Goal: Task Accomplishment & Management: Use online tool/utility

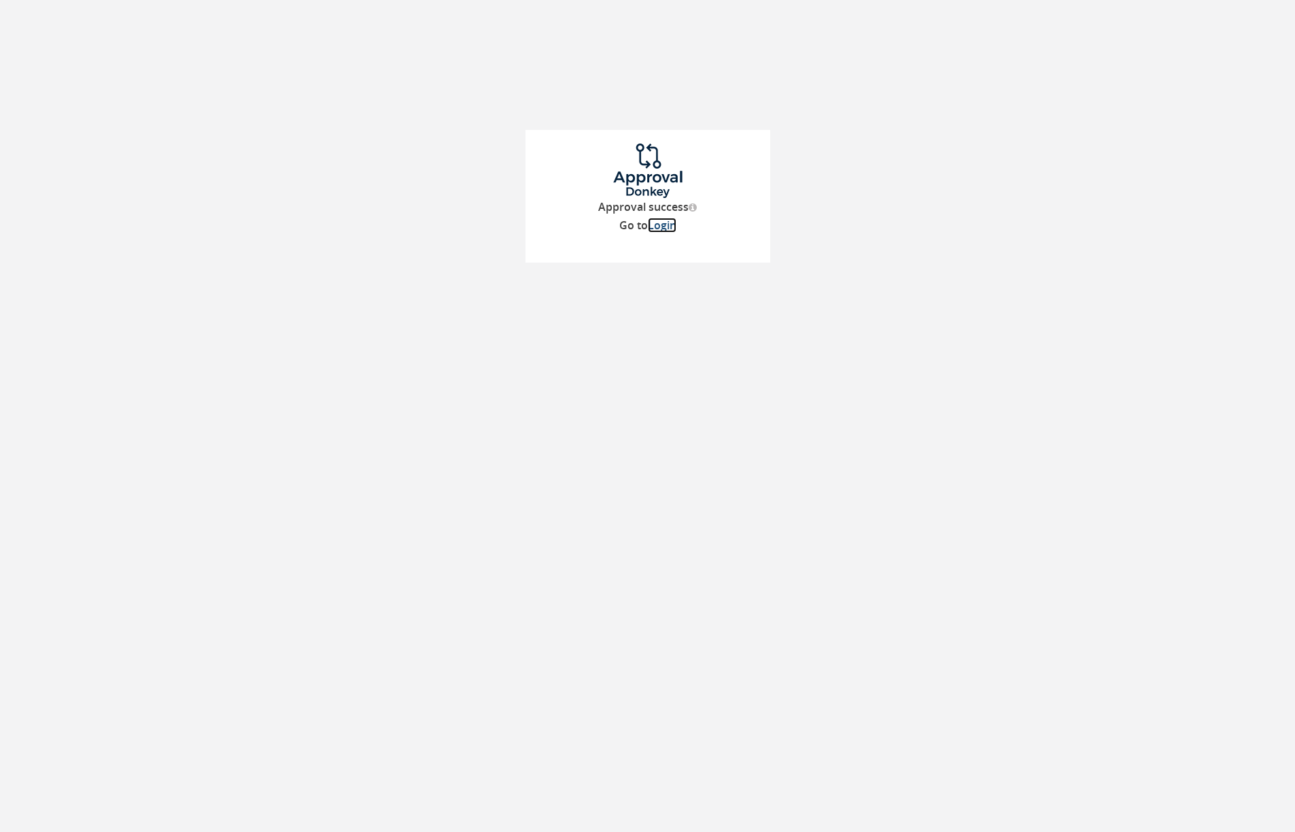
click at [668, 228] on link "Login" at bounding box center [662, 225] width 29 height 15
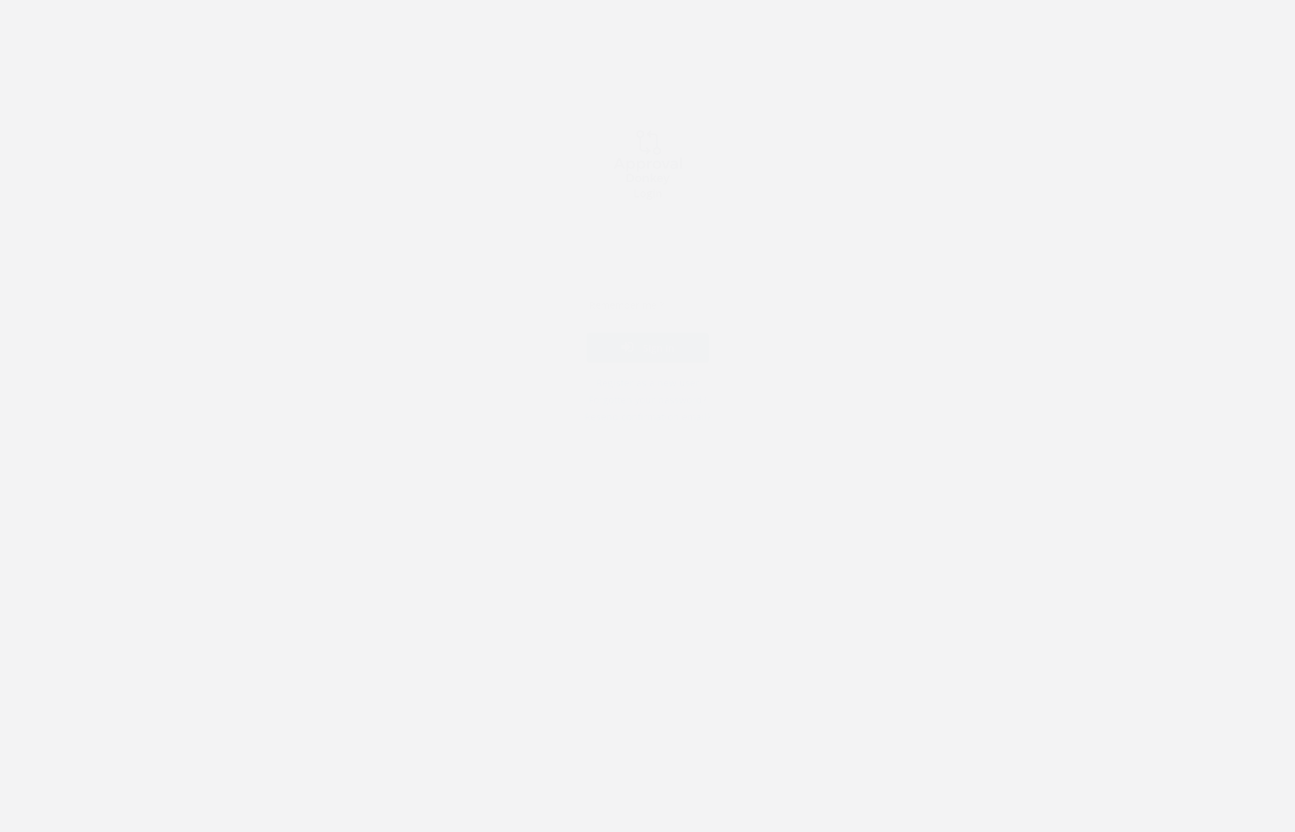
type input "[PERSON_NAME][EMAIL_ADDRESS][DOMAIN_NAME]"
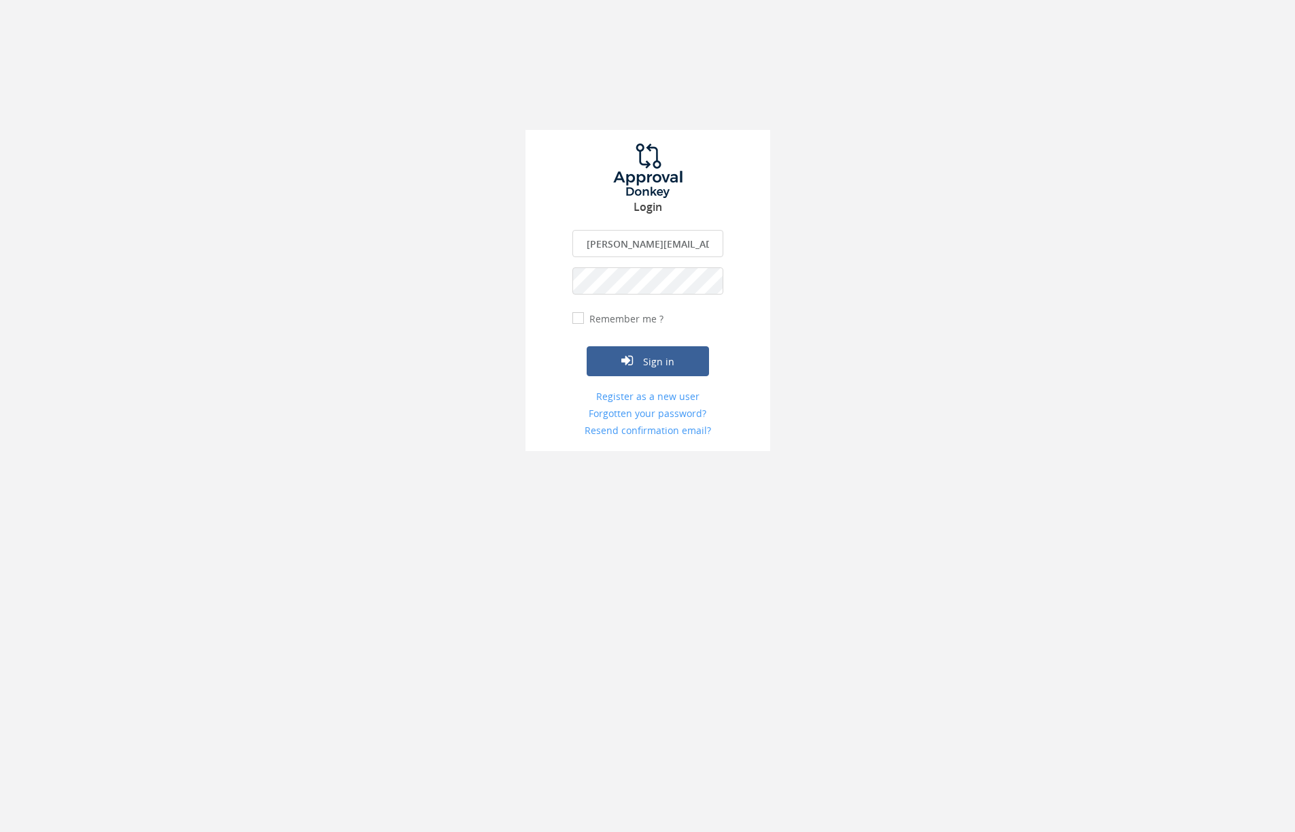
click at [607, 239] on input "[PERSON_NAME][EMAIL_ADDRESS][DOMAIN_NAME]" at bounding box center [648, 243] width 151 height 27
click at [603, 358] on button "Sign in" at bounding box center [648, 361] width 122 height 30
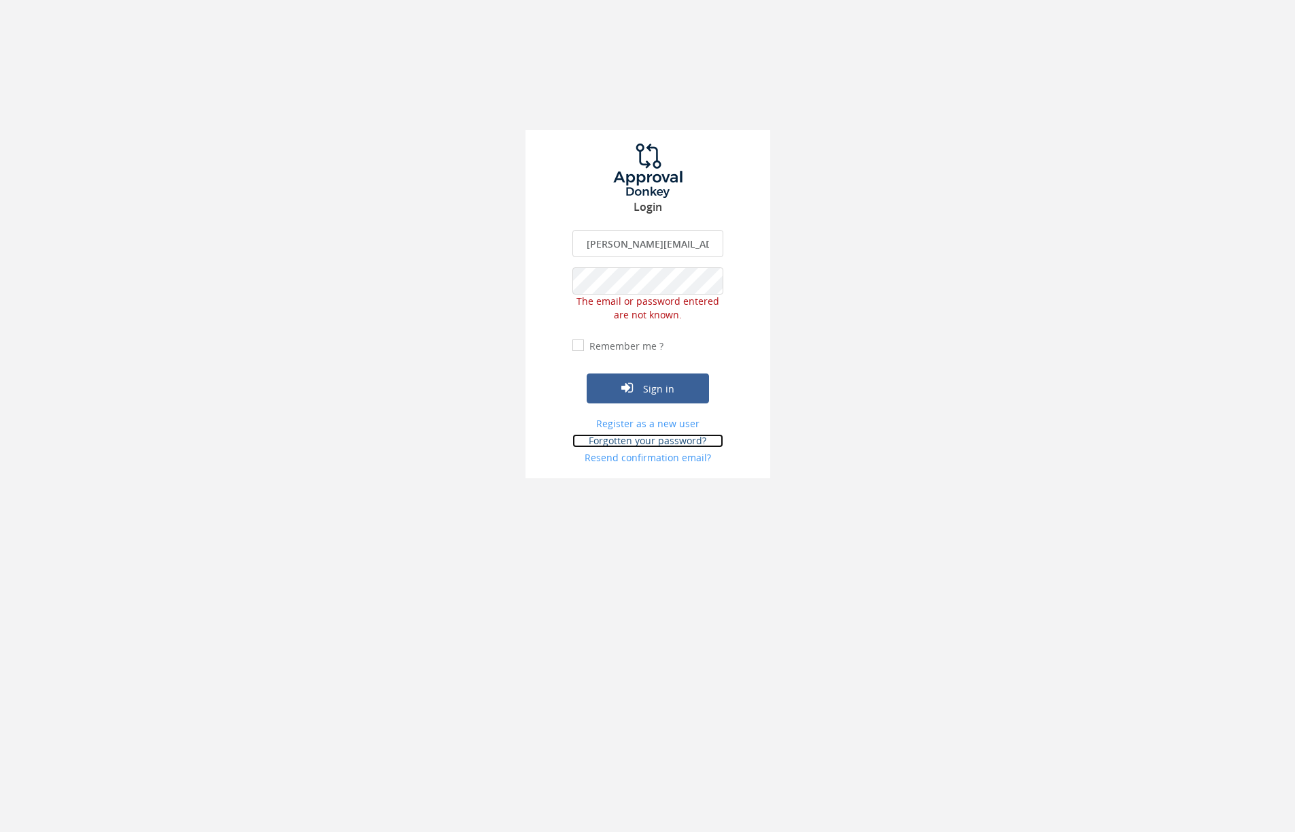
click at [639, 438] on link "Forgotten your password?" at bounding box center [648, 441] width 151 height 14
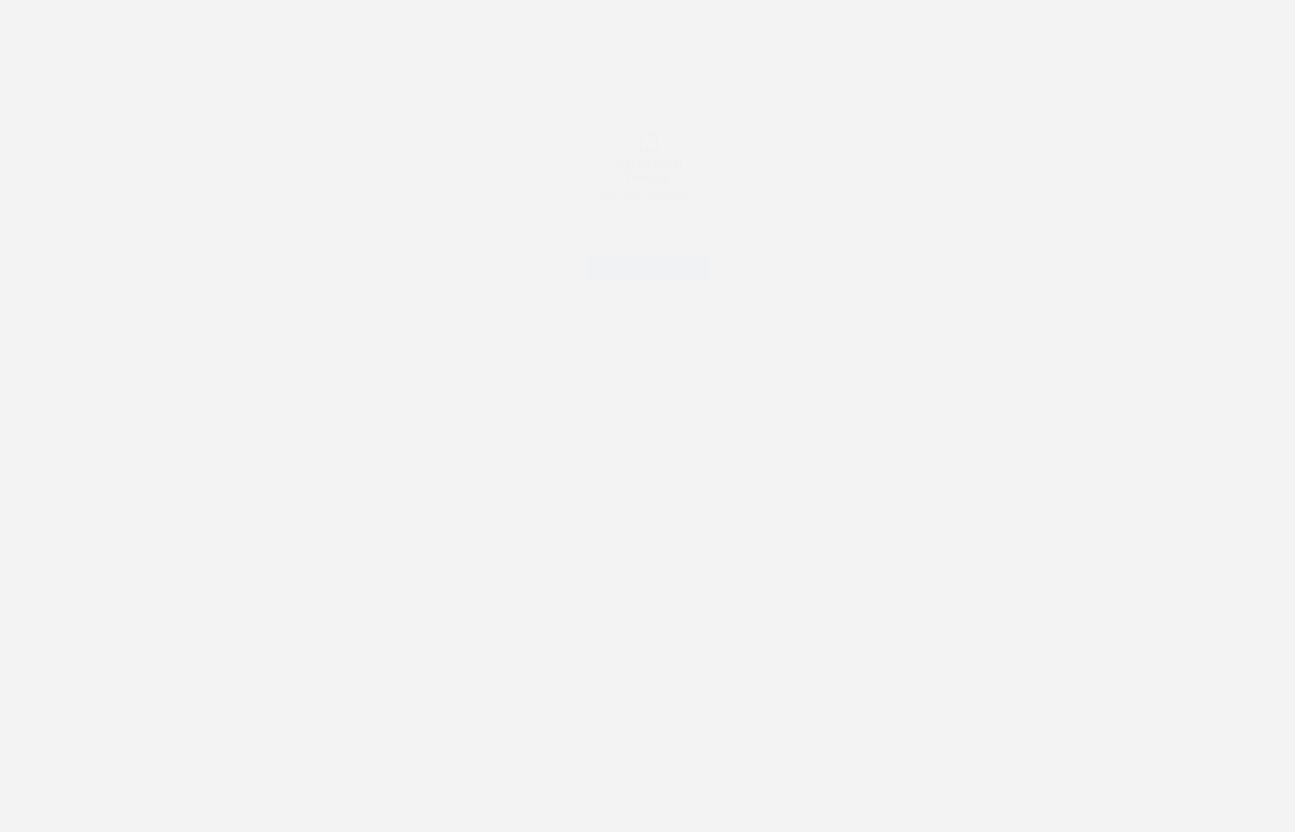
type input "[PERSON_NAME][EMAIL_ADDRESS][DOMAIN_NAME]"
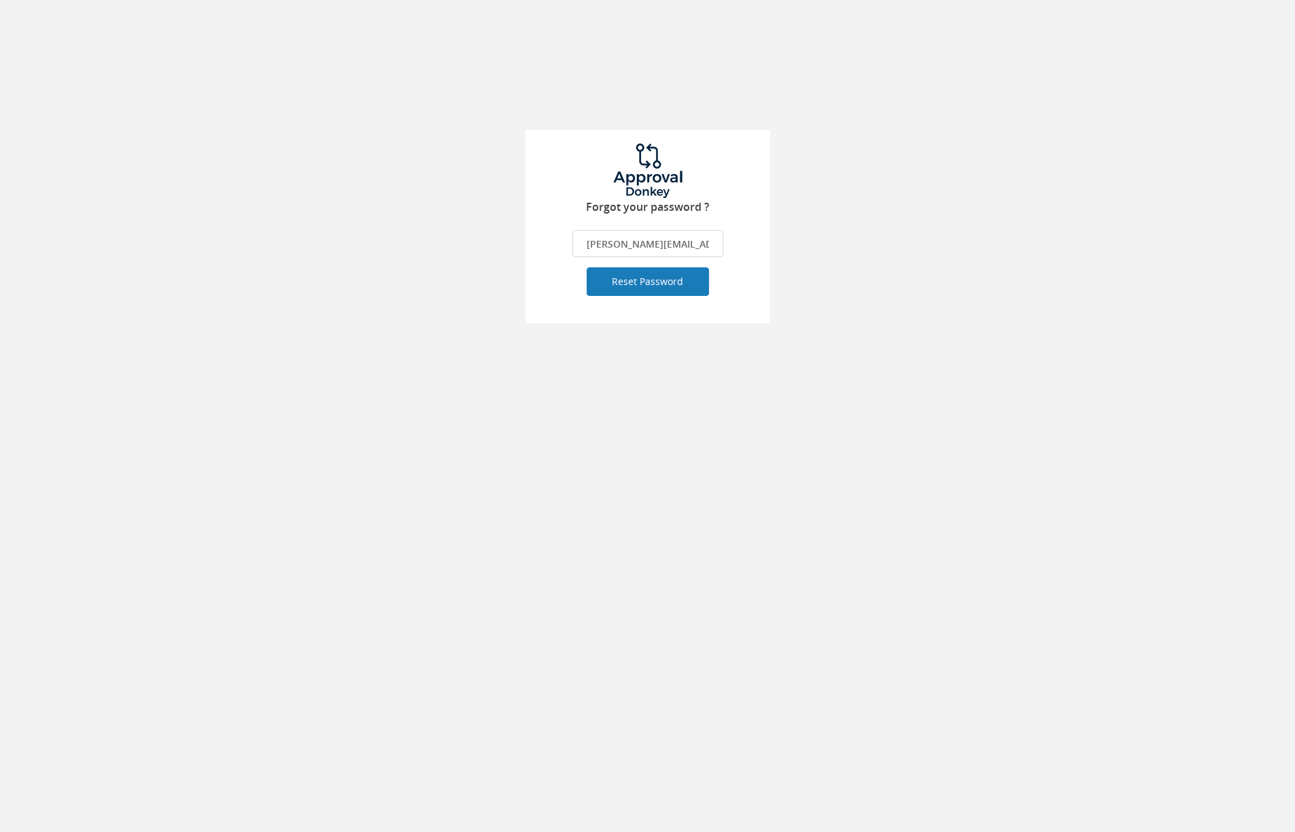
click at [637, 285] on button "Reset Password" at bounding box center [648, 281] width 122 height 29
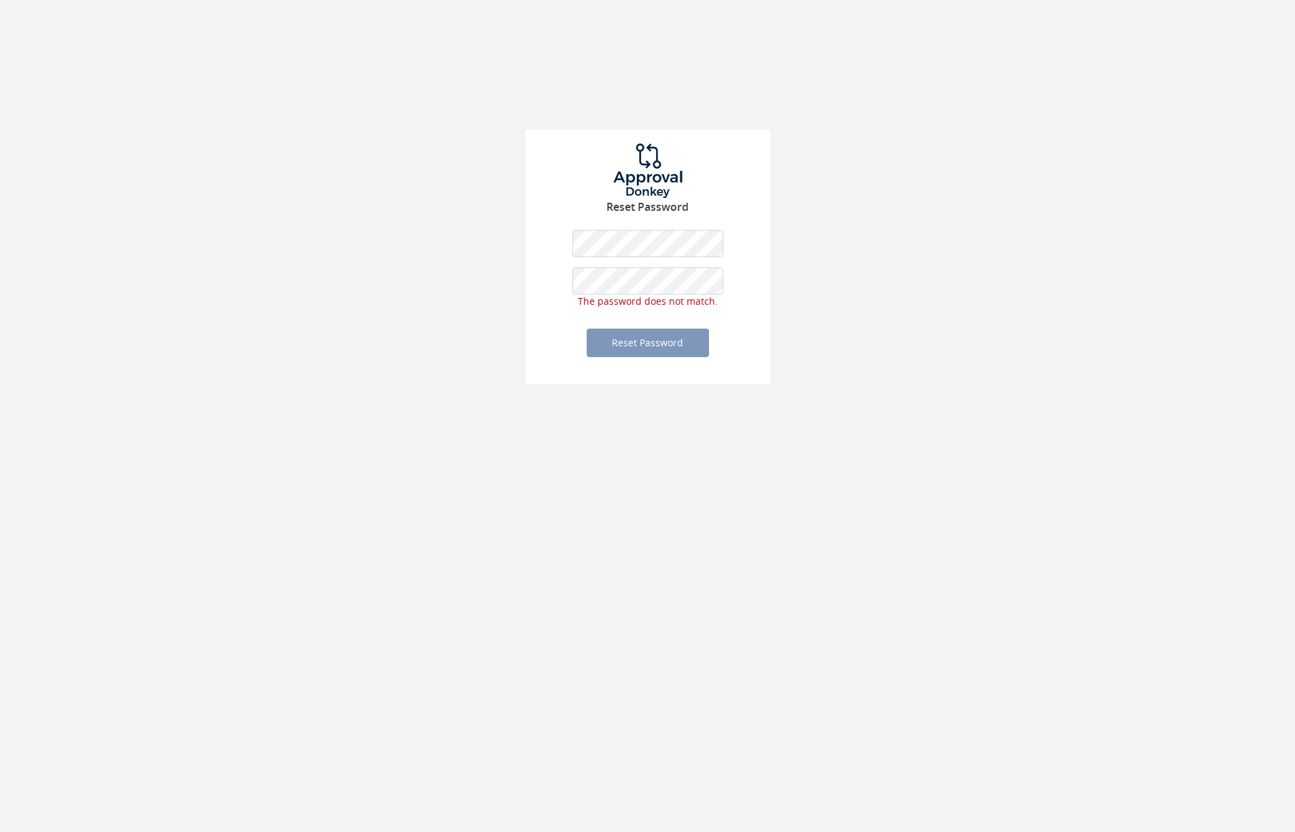
click at [566, 368] on div "Reset Password The password is required. The password should be minimum 6 chara…" at bounding box center [648, 257] width 245 height 255
click at [563, 241] on div "Reset Password The password is required. The password should be minimum 6 chara…" at bounding box center [648, 264] width 245 height 269
click at [633, 334] on button "Reset Password" at bounding box center [648, 329] width 122 height 29
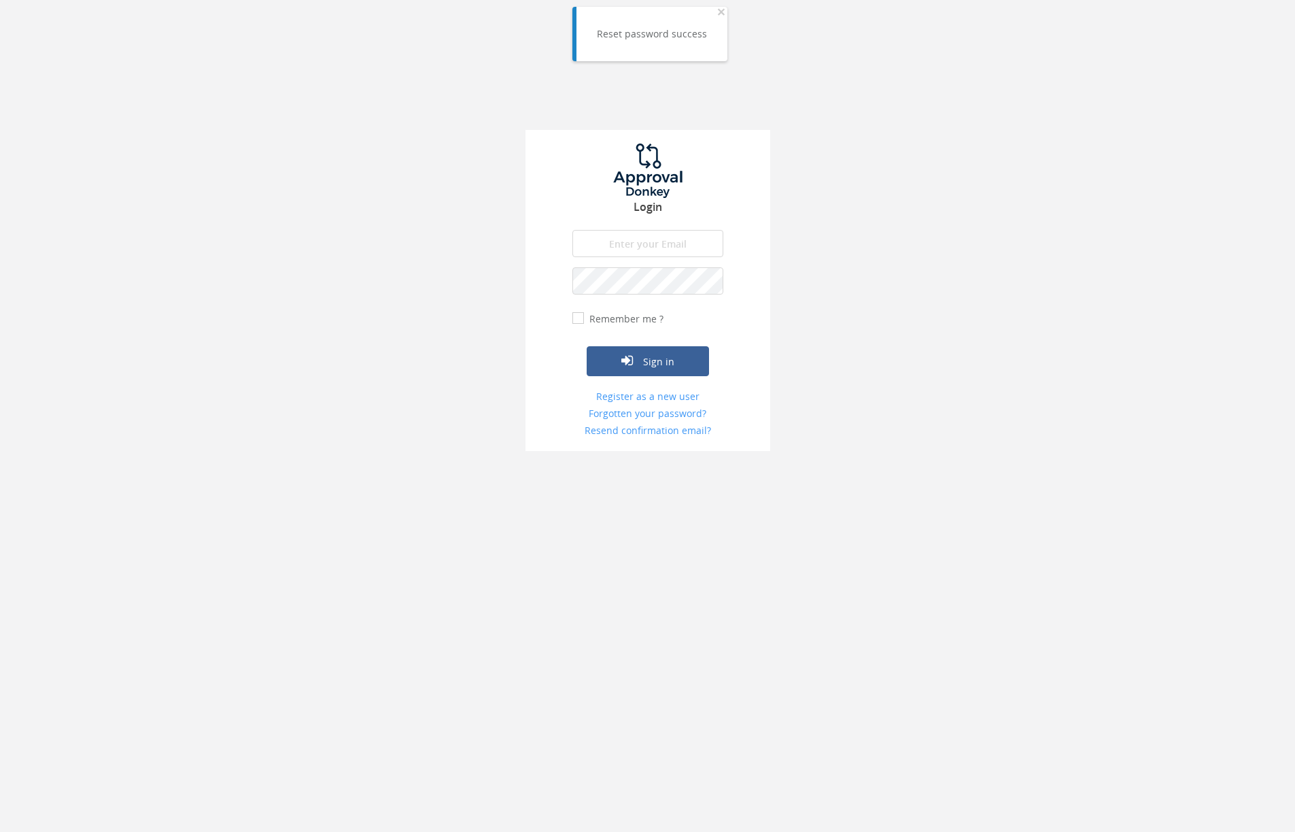
type input "[PERSON_NAME][EMAIL_ADDRESS][DOMAIN_NAME]"
click at [656, 363] on button "Sign in" at bounding box center [648, 361] width 122 height 30
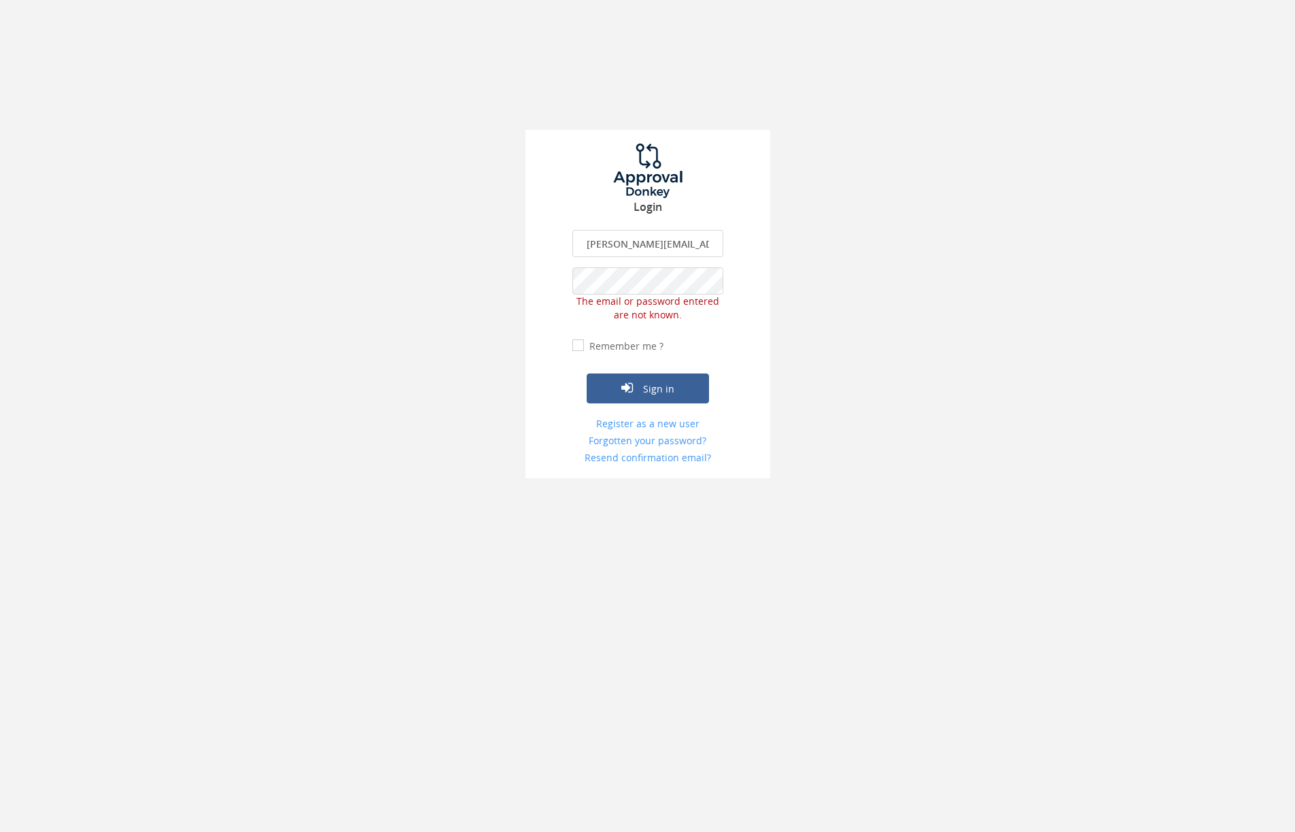
click at [575, 344] on input "Remember me ?" at bounding box center [577, 345] width 9 height 9
checkbox input "true"
click at [567, 273] on div "Login [PERSON_NAME][EMAIL_ADDRESS][DOMAIN_NAME] The email is required. Invalid …" at bounding box center [648, 304] width 245 height 349
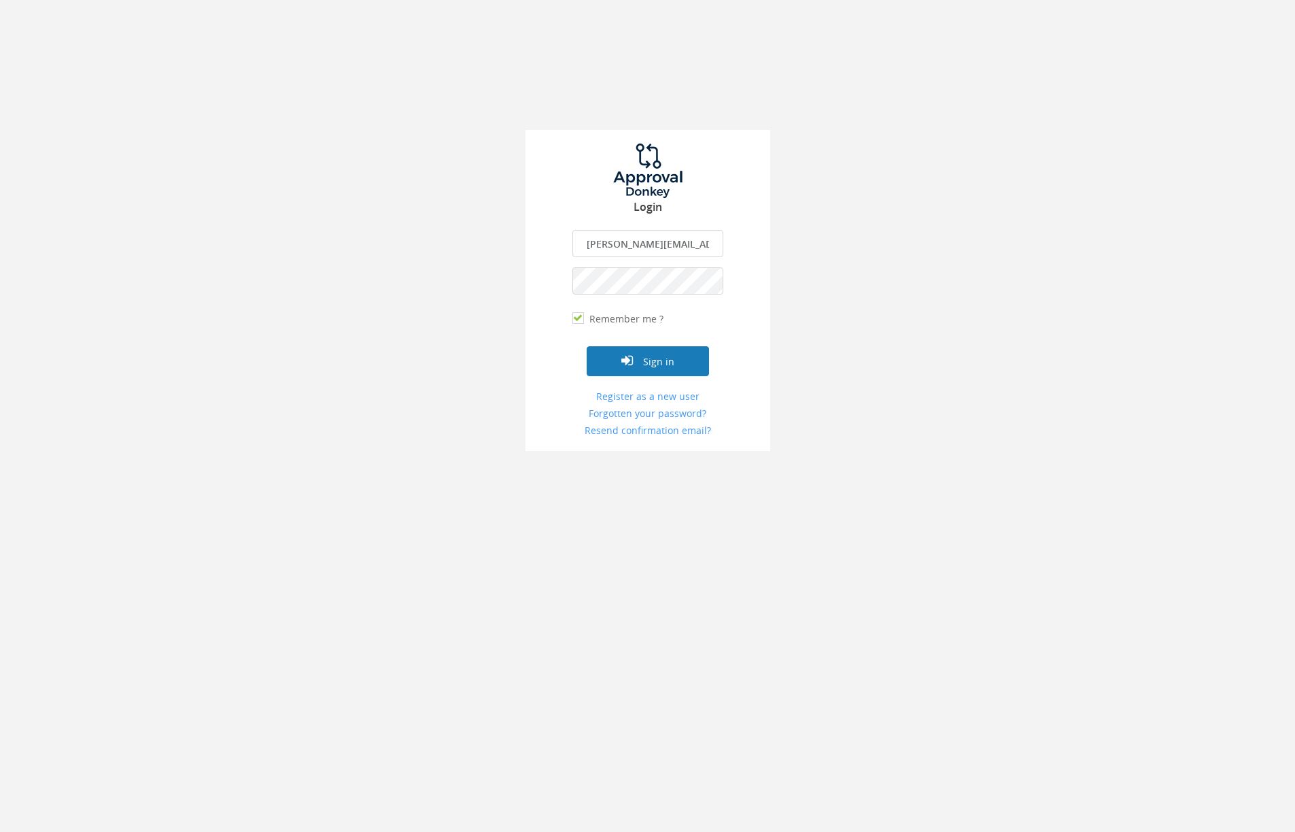
click at [625, 356] on icon "submit" at bounding box center [628, 361] width 12 height 14
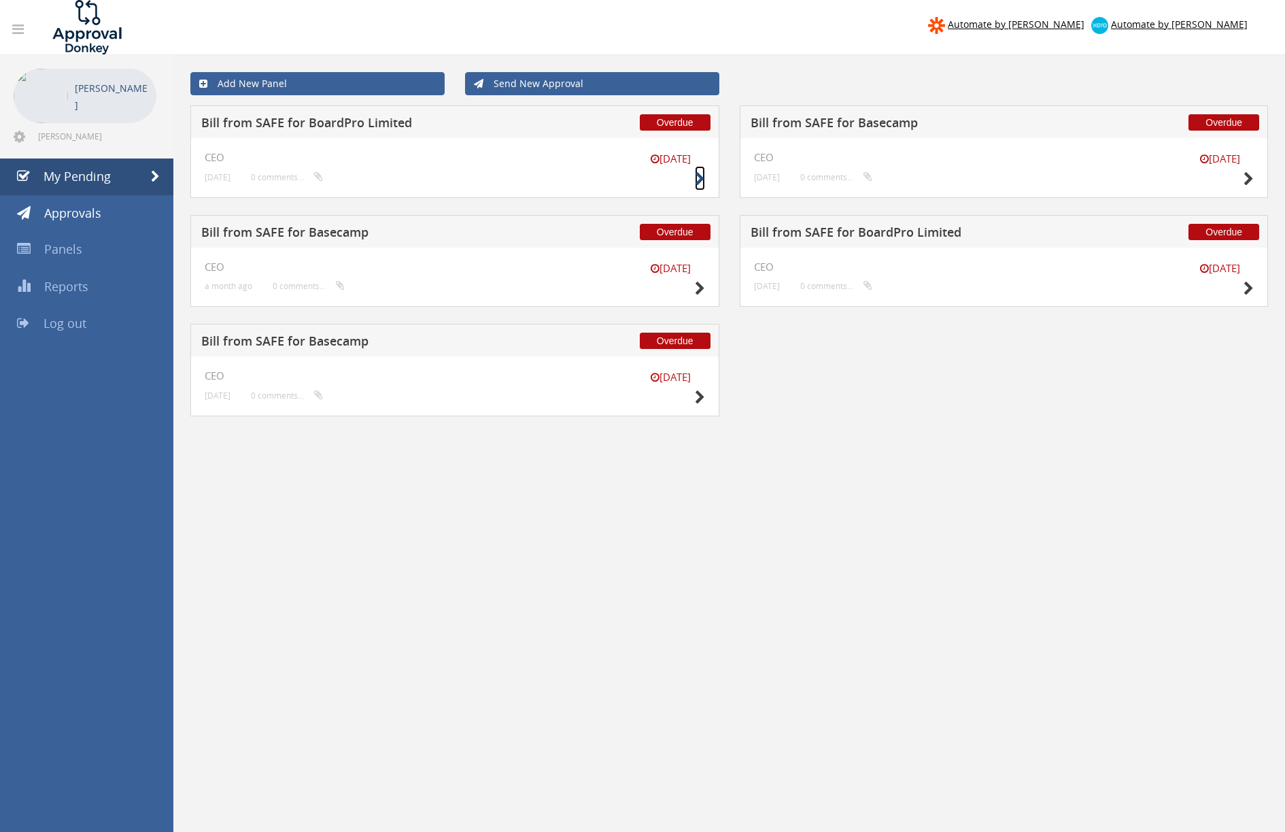
click at [700, 173] on icon at bounding box center [700, 179] width 10 height 14
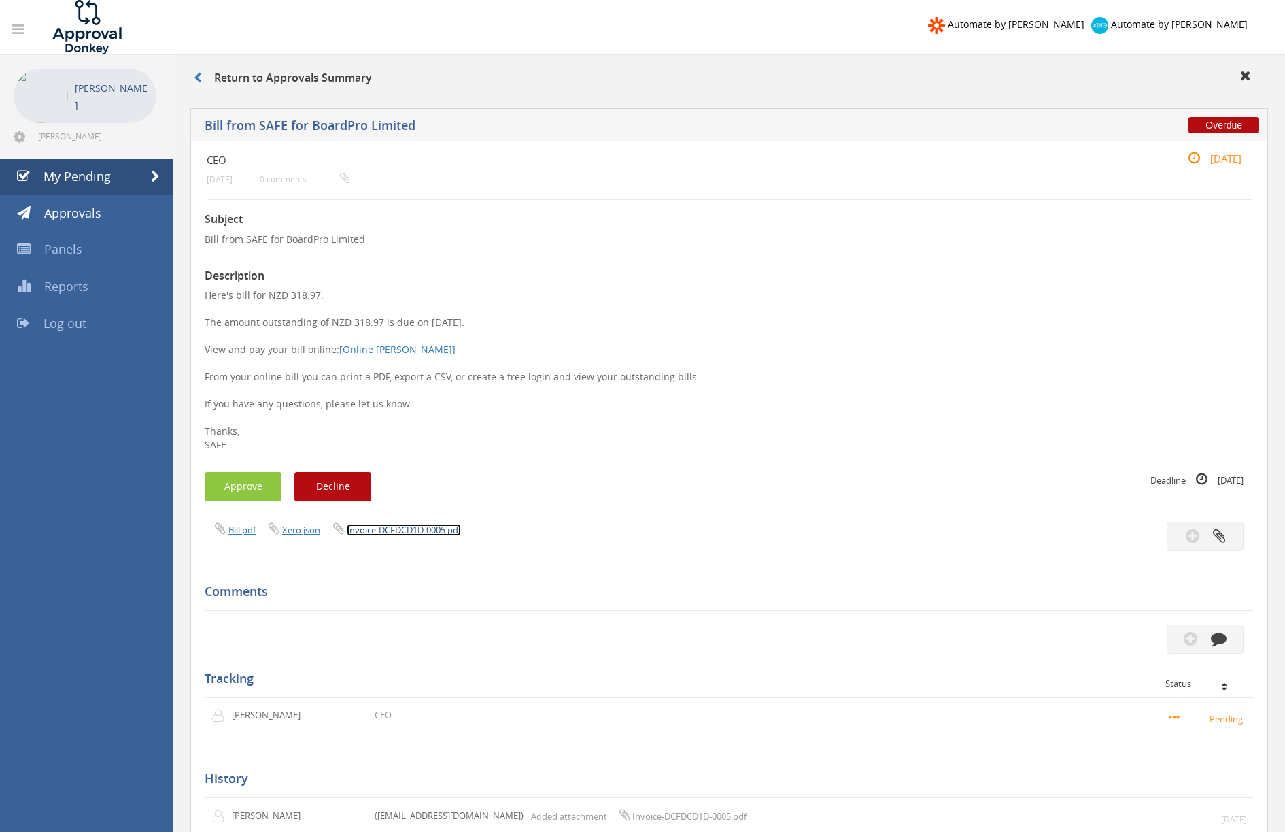
click at [367, 530] on link "Invoice-DCFDCD1D-0005.pdf" at bounding box center [404, 530] width 114 height 12
click at [260, 486] on button "Approve" at bounding box center [243, 486] width 77 height 29
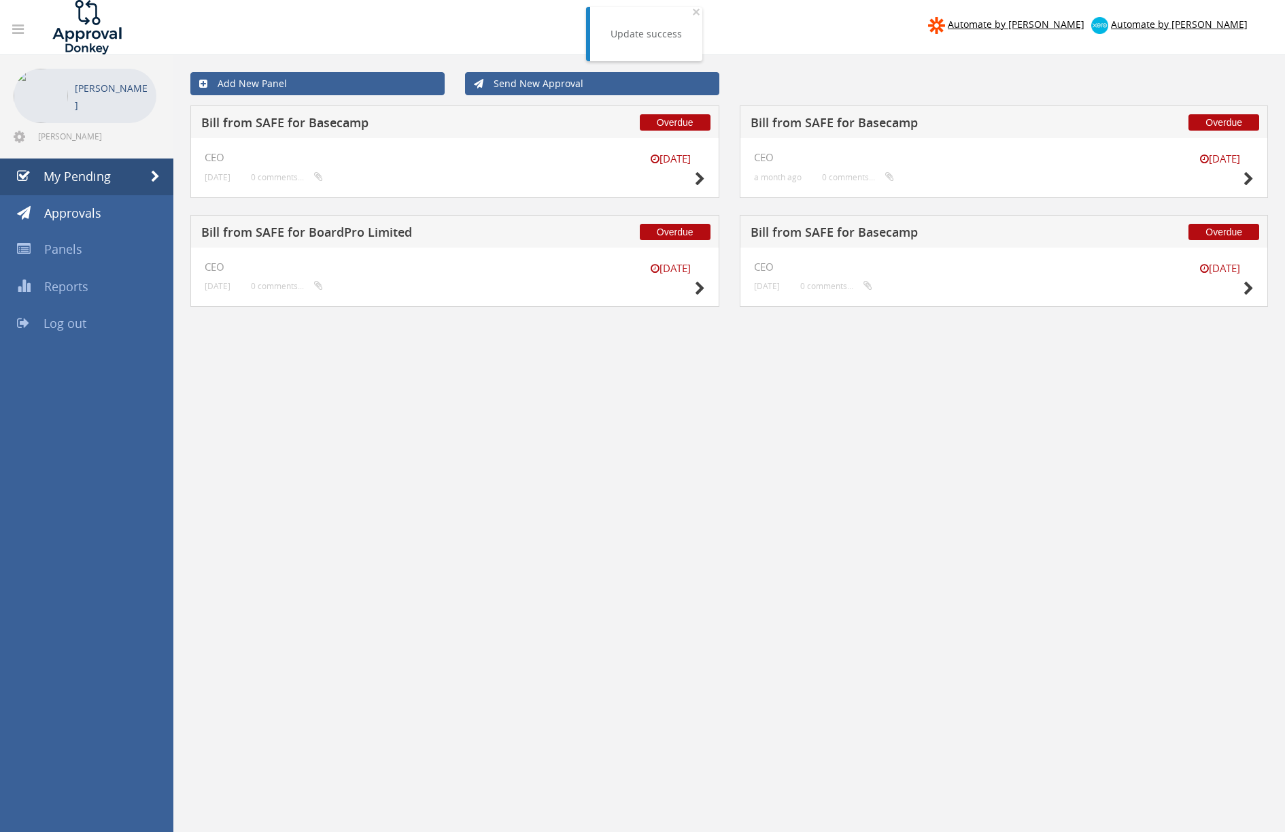
click at [244, 235] on h5 "Bill from SAFE for BoardPro Limited" at bounding box center [378, 234] width 355 height 17
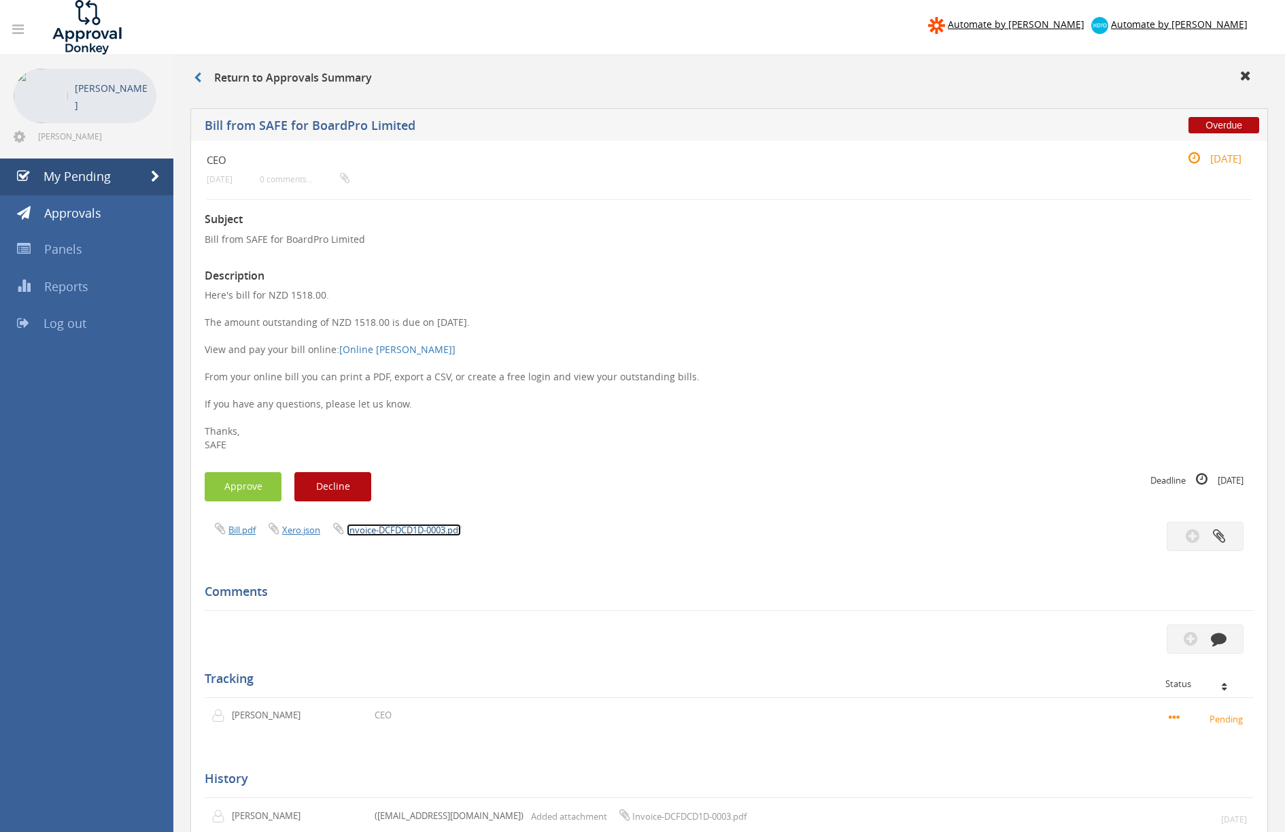
click at [379, 528] on link "Invoice-DCFDCD1D-0003.pdf" at bounding box center [404, 530] width 114 height 12
click at [218, 476] on button "Approve" at bounding box center [243, 486] width 77 height 29
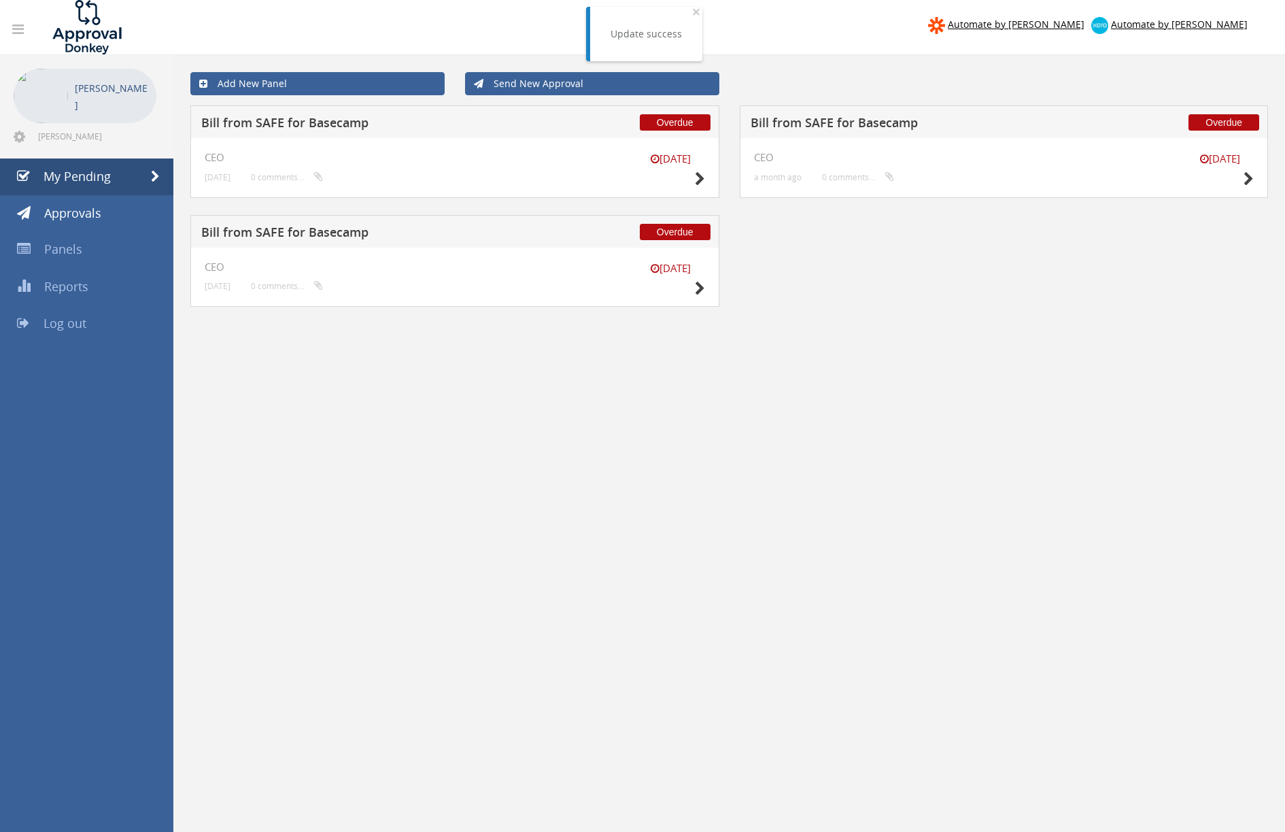
click at [245, 228] on h5 "Bill from SAFE for Basecamp" at bounding box center [378, 234] width 355 height 17
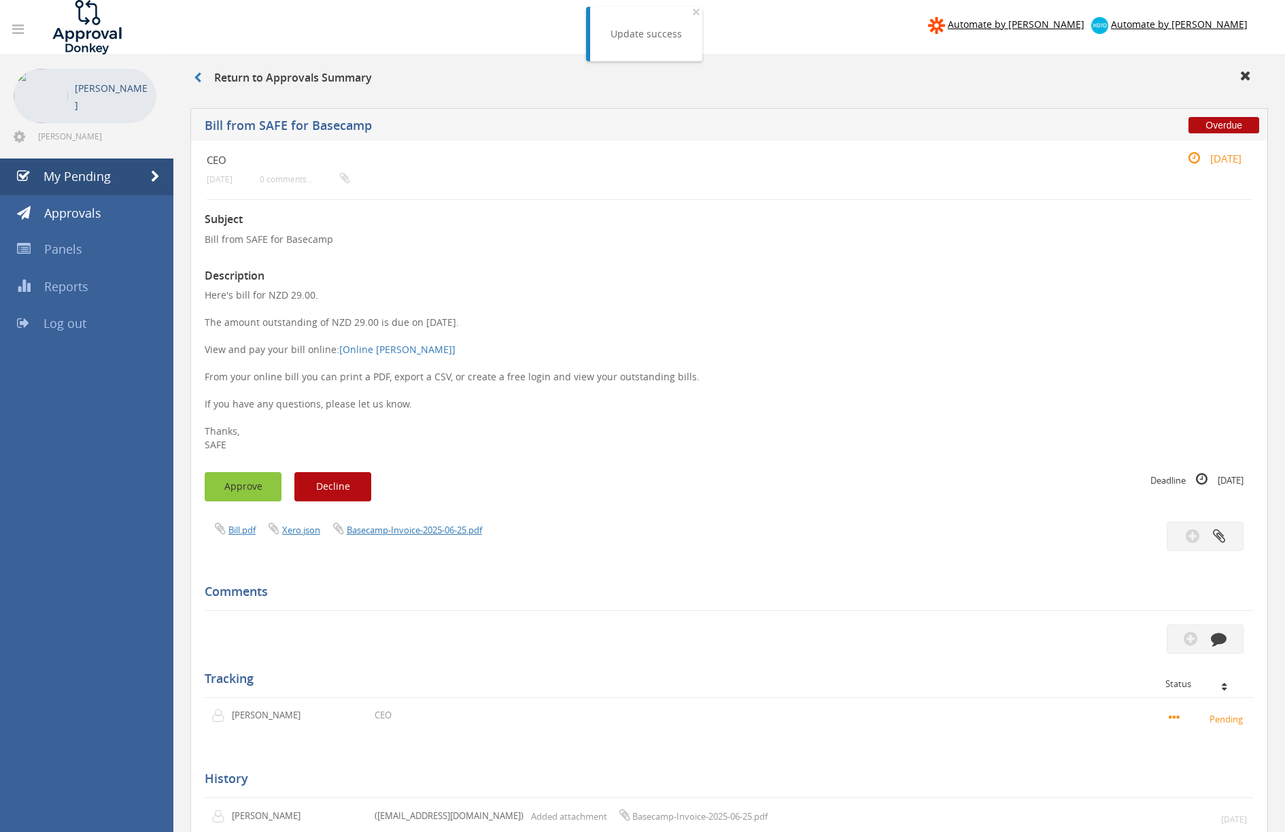
click at [245, 486] on button "Approve" at bounding box center [243, 486] width 77 height 29
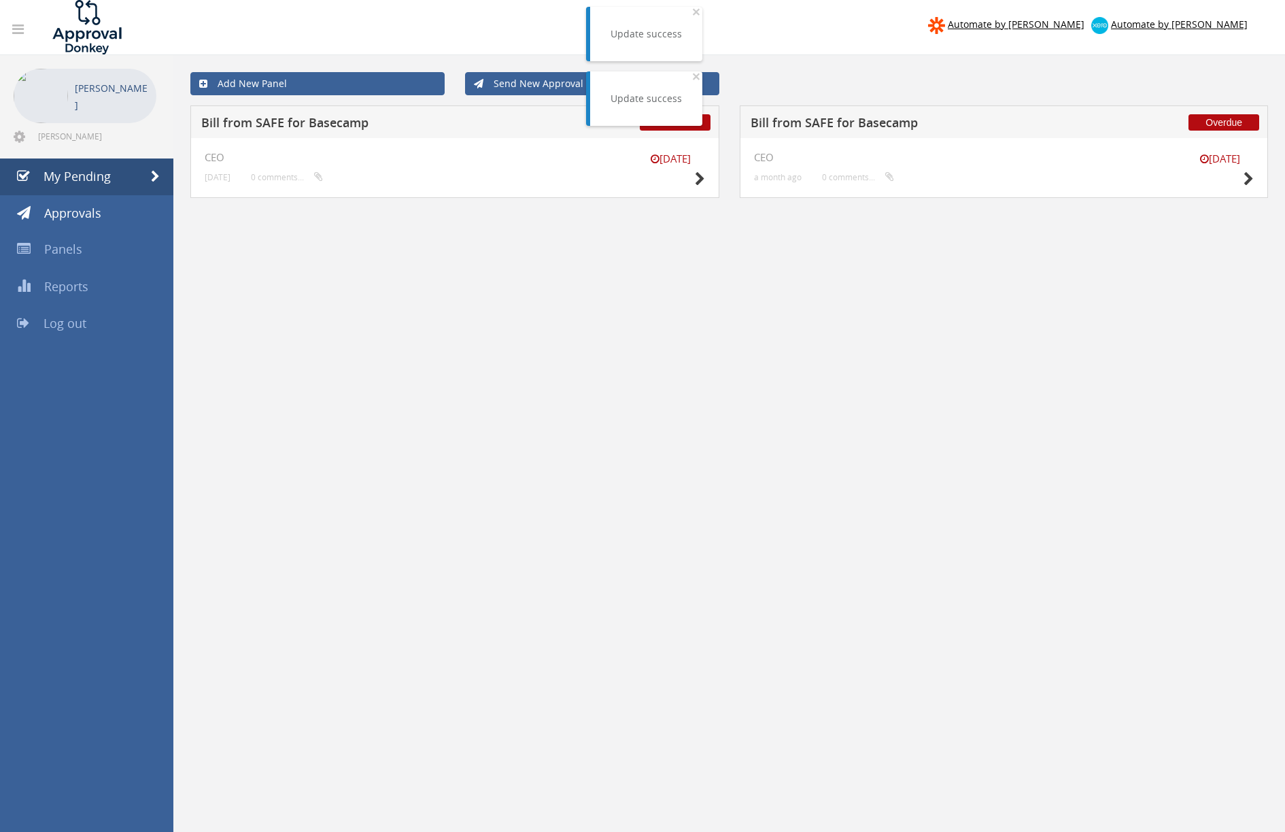
click at [234, 164] on div "[DATE] CEO [DATE] 0 comments..." at bounding box center [455, 168] width 501 height 32
click at [699, 171] on small at bounding box center [700, 178] width 10 height 19
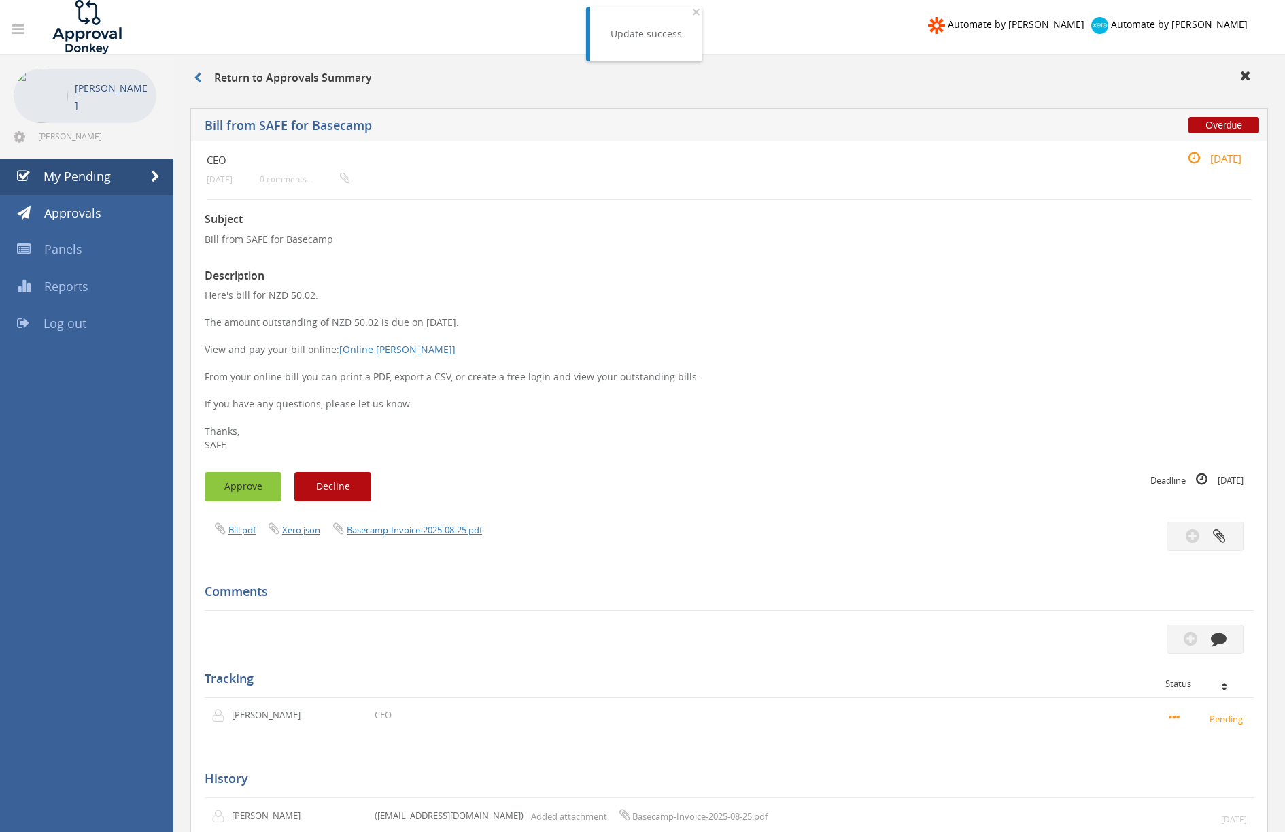
click at [246, 491] on button "Approve" at bounding box center [243, 486] width 77 height 29
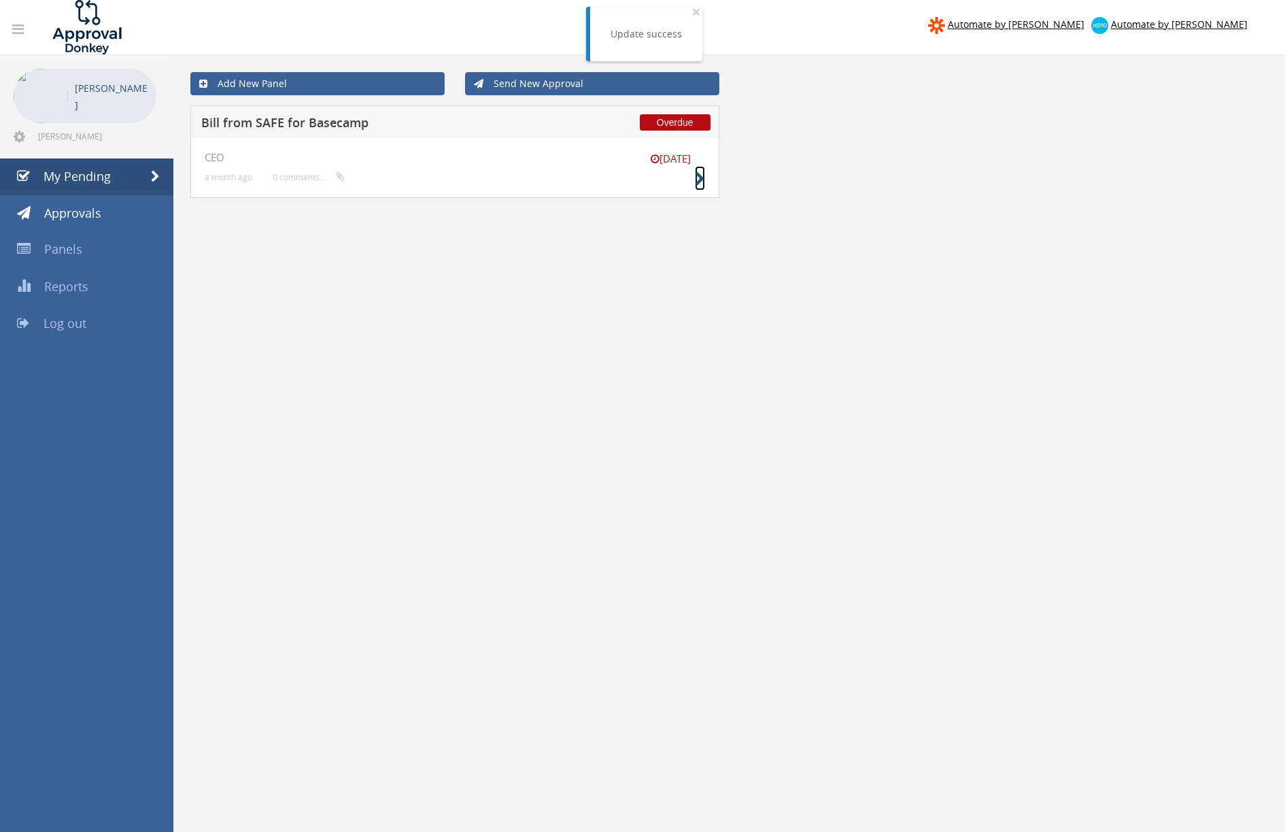
click at [698, 177] on icon at bounding box center [700, 179] width 10 height 14
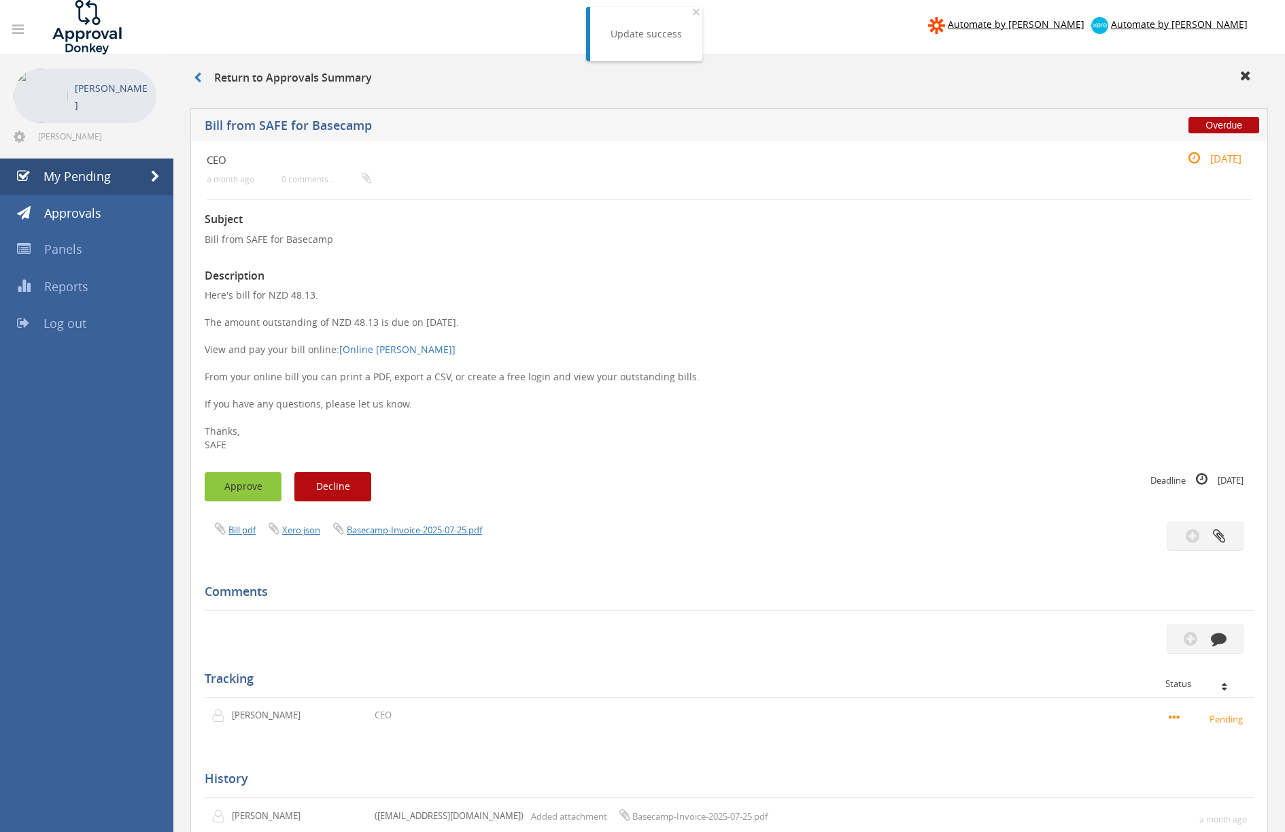
click at [235, 477] on button "Approve" at bounding box center [243, 486] width 77 height 29
